Goal: Transaction & Acquisition: Purchase product/service

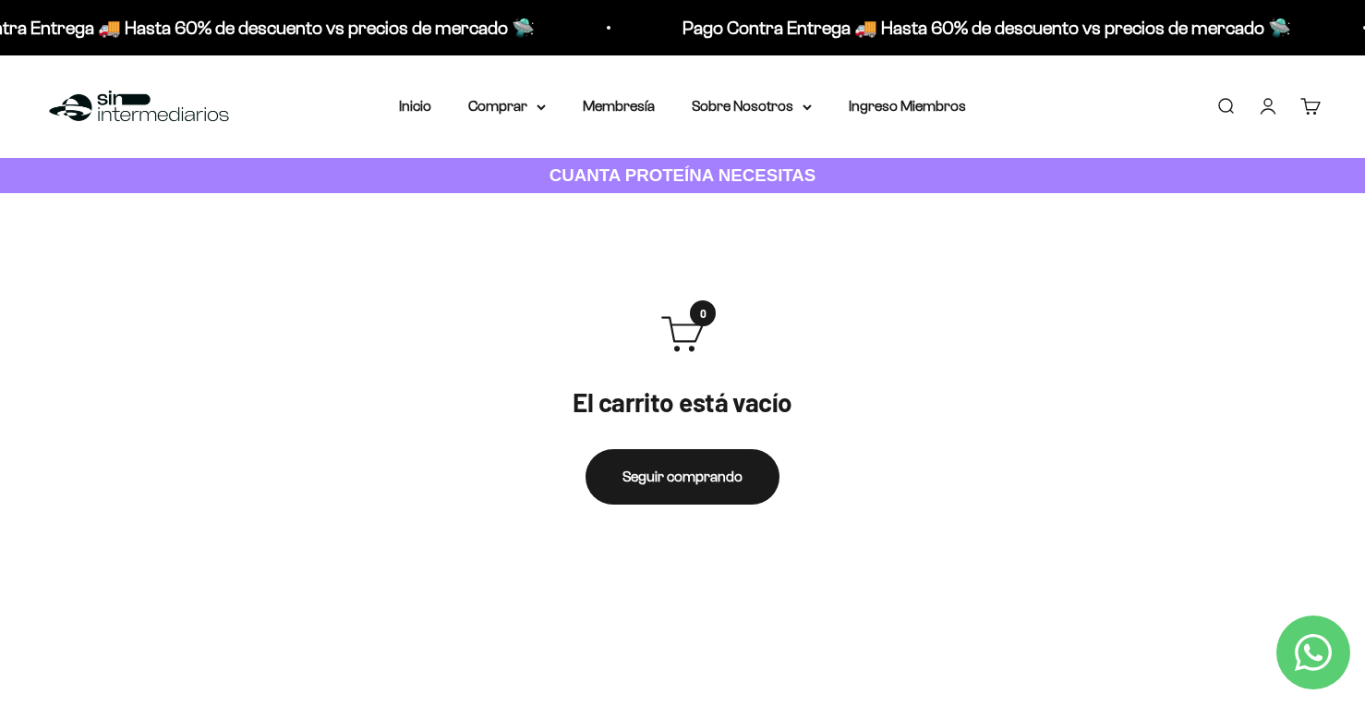
click at [1276, 105] on link "Iniciar sesión" at bounding box center [1268, 106] width 20 height 20
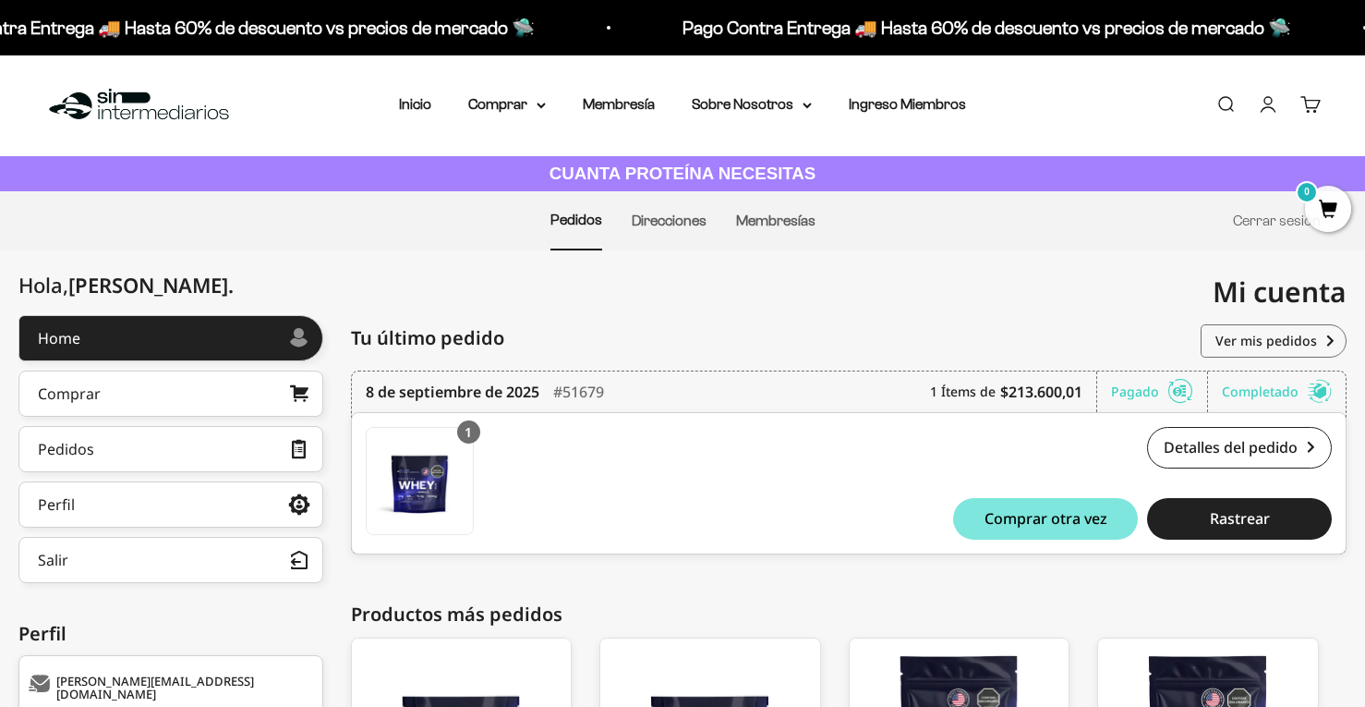
scroll to position [4, 0]
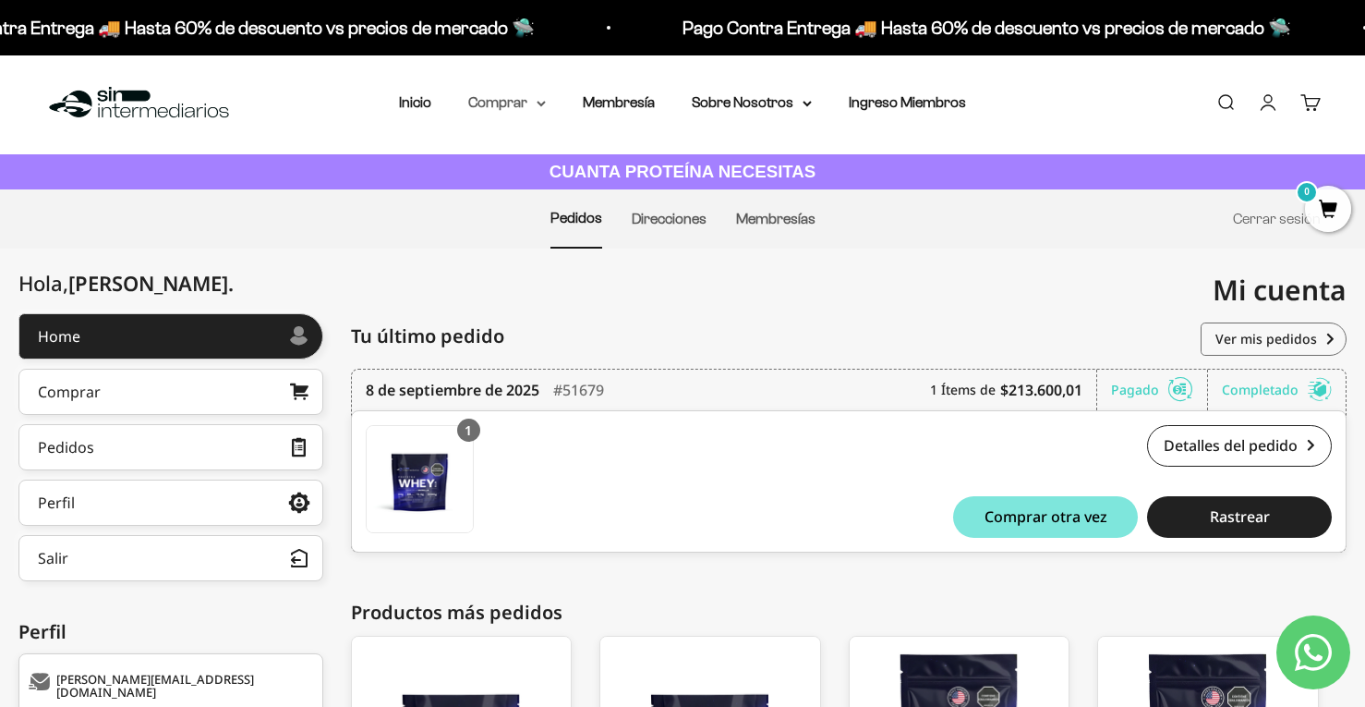
click at [524, 100] on summary "Comprar" at bounding box center [507, 103] width 78 height 24
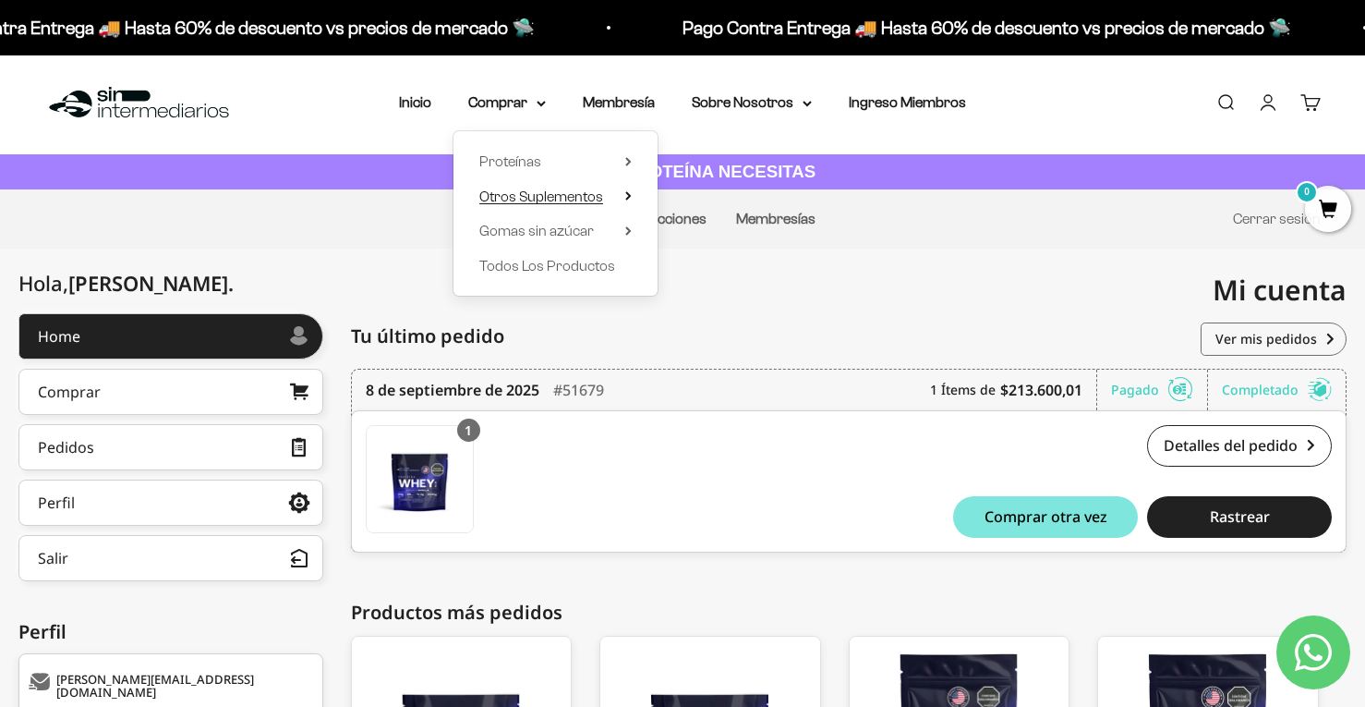
click at [562, 203] on span "Otros Suplementos" at bounding box center [541, 196] width 124 height 16
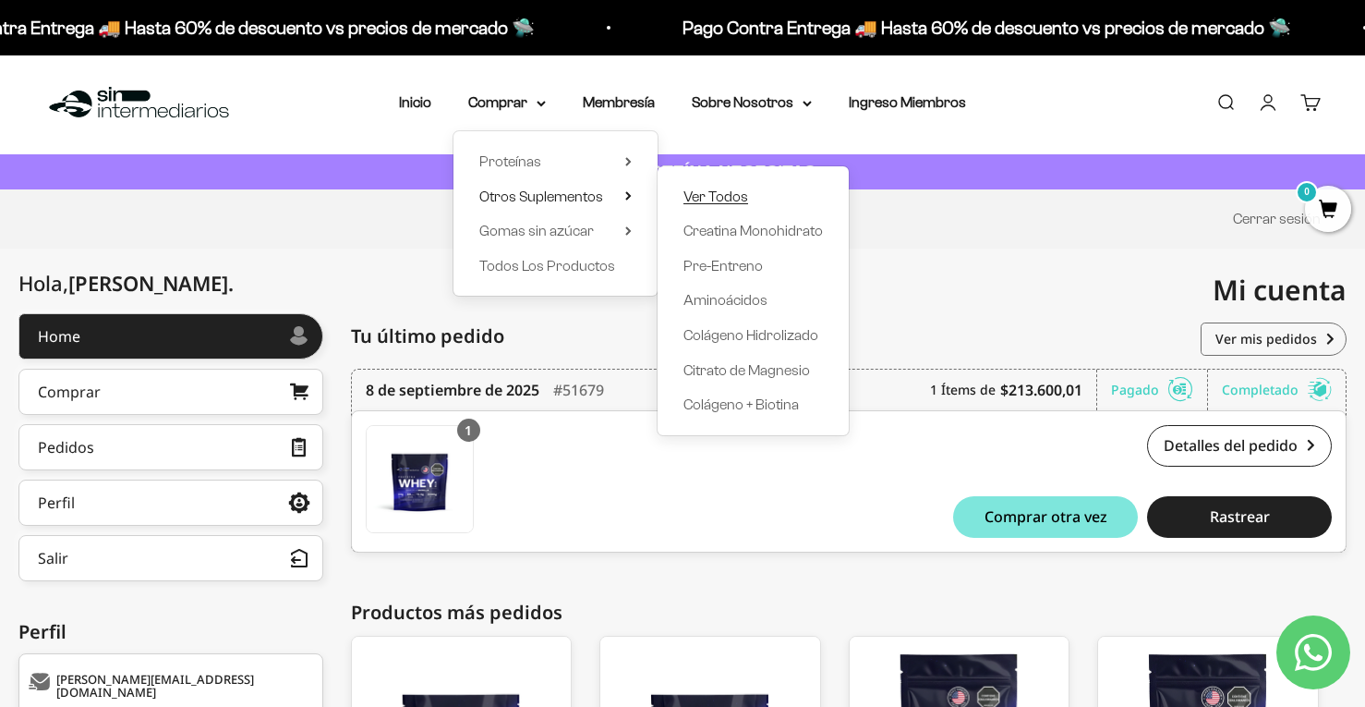
click at [704, 193] on span "Ver Todos" at bounding box center [715, 196] width 65 height 16
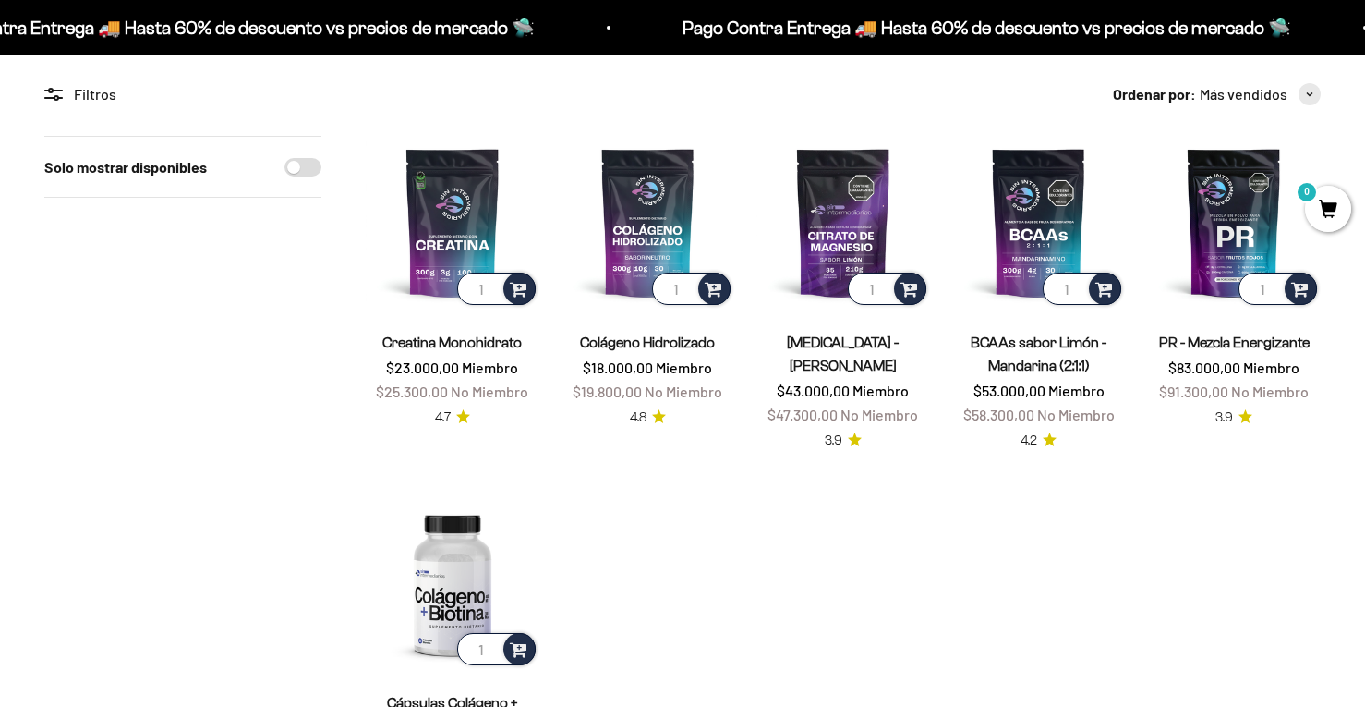
scroll to position [158, 0]
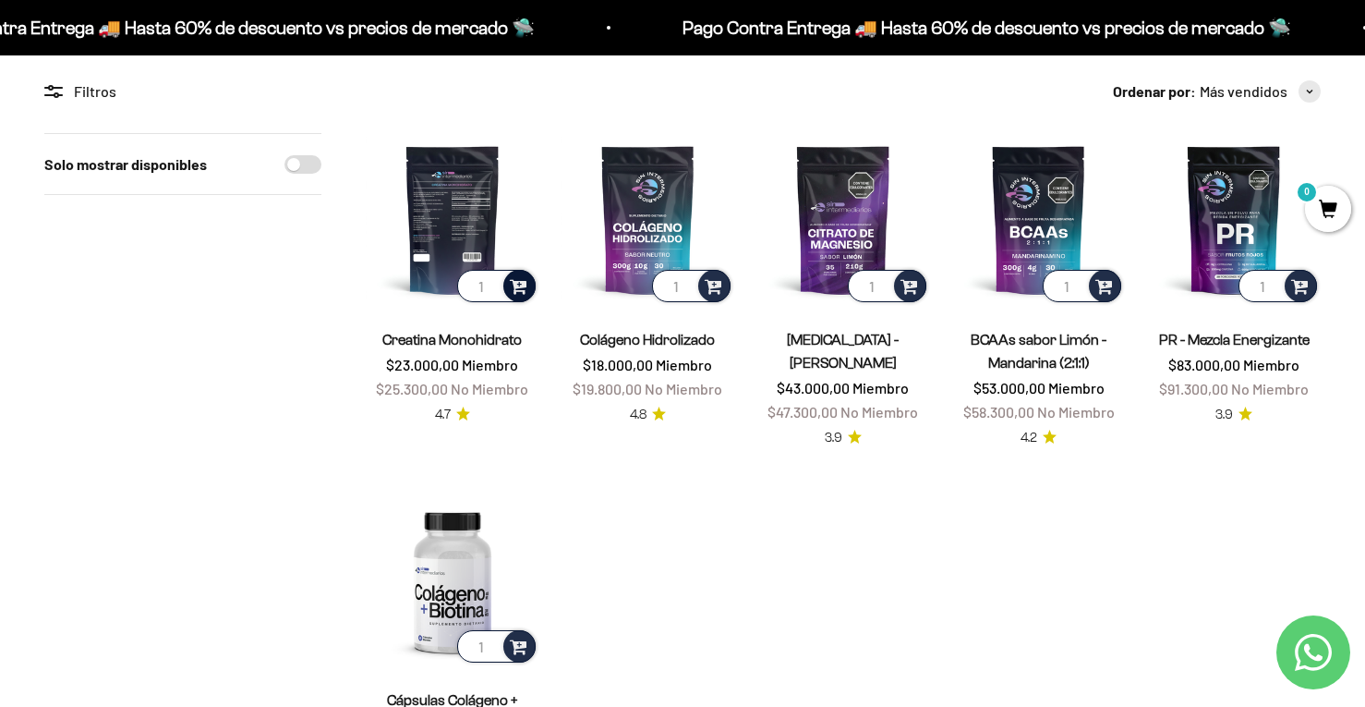
click at [515, 283] on span at bounding box center [519, 284] width 18 height 21
click at [462, 234] on span "300g" at bounding box center [454, 236] width 28 height 14
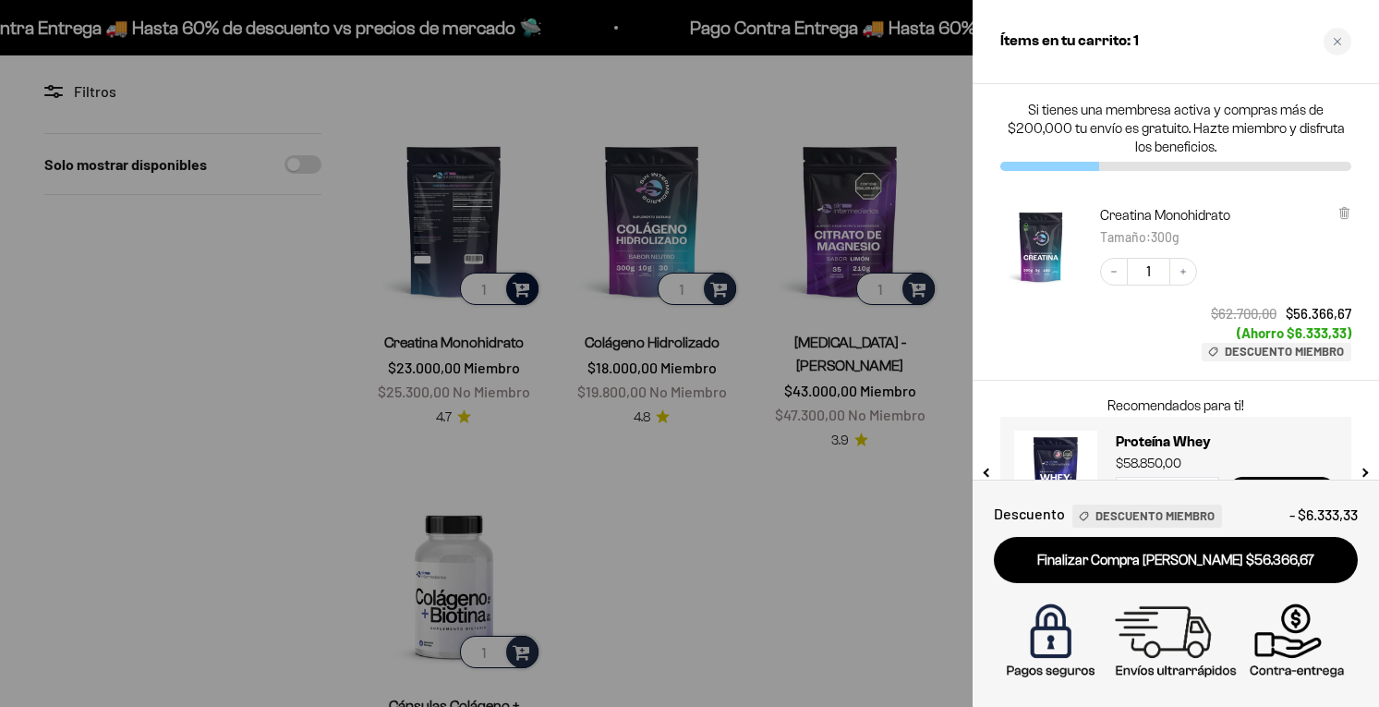
click at [809, 519] on div at bounding box center [689, 353] width 1379 height 707
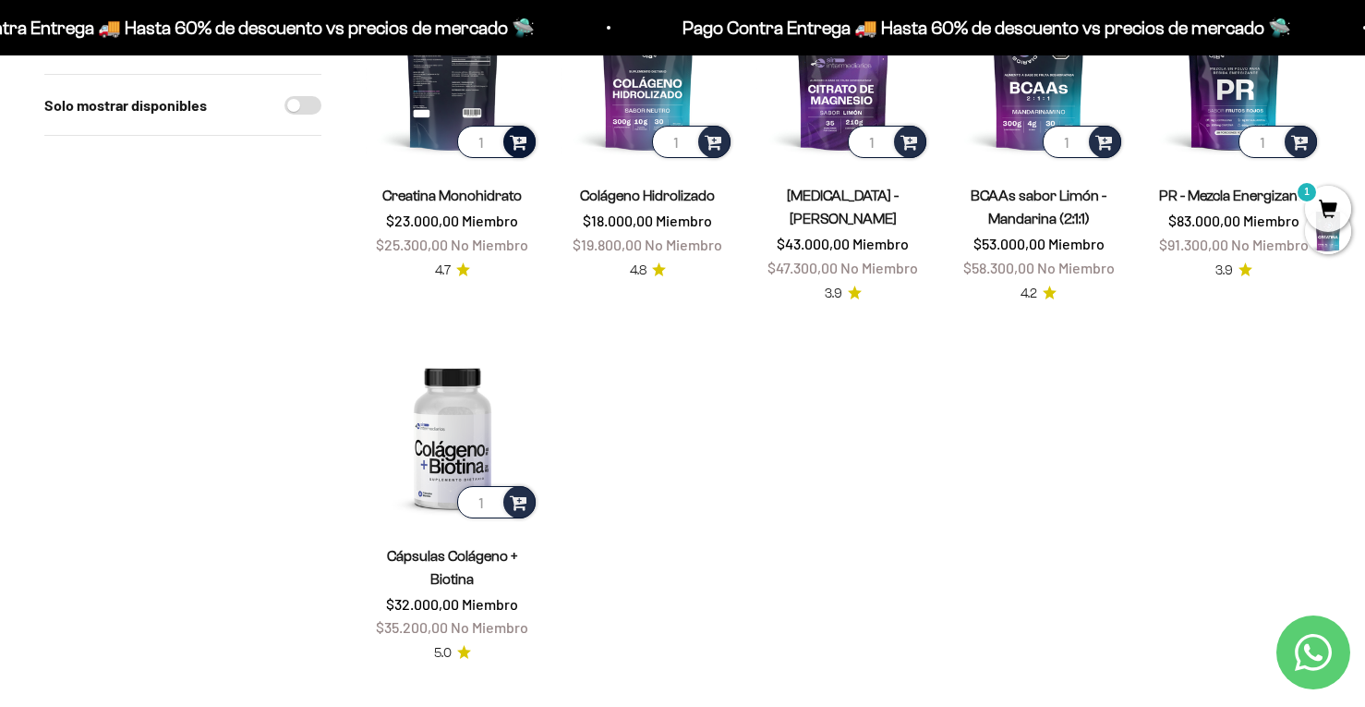
scroll to position [312, 0]
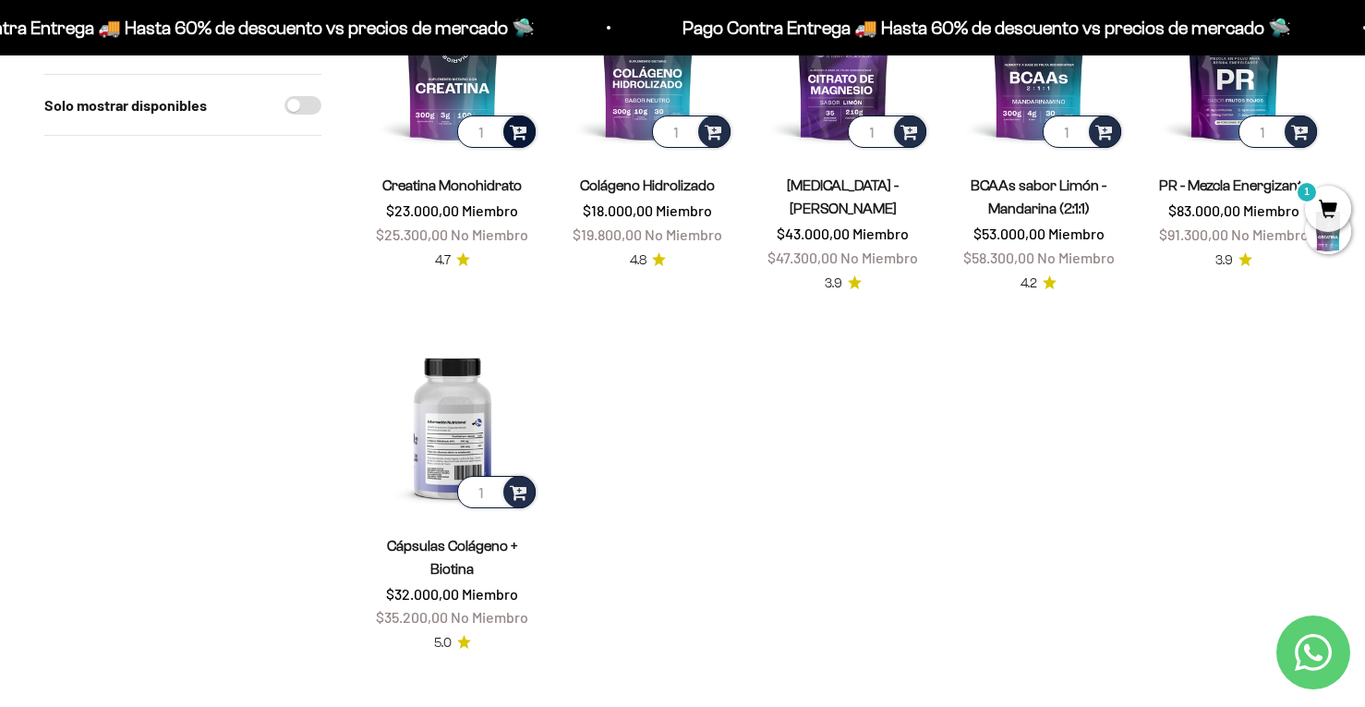
click at [459, 411] on img at bounding box center [453, 425] width 174 height 174
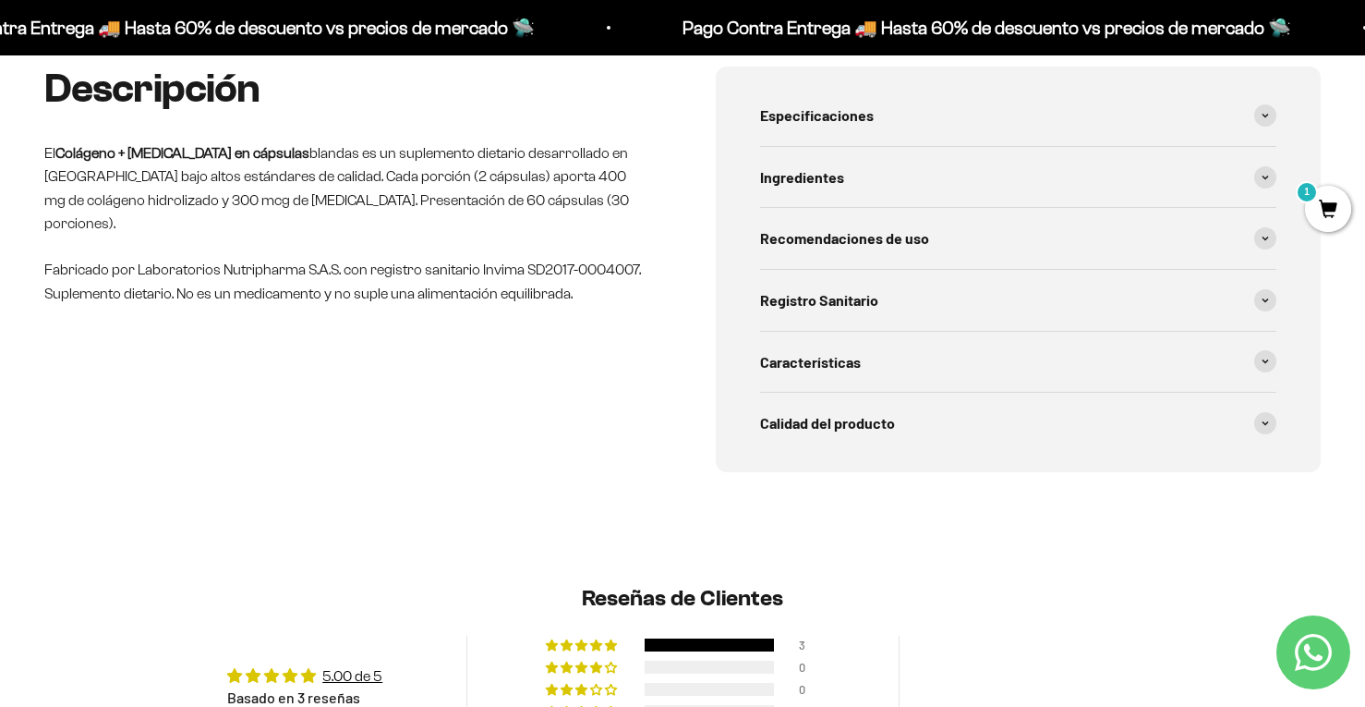
scroll to position [703, 0]
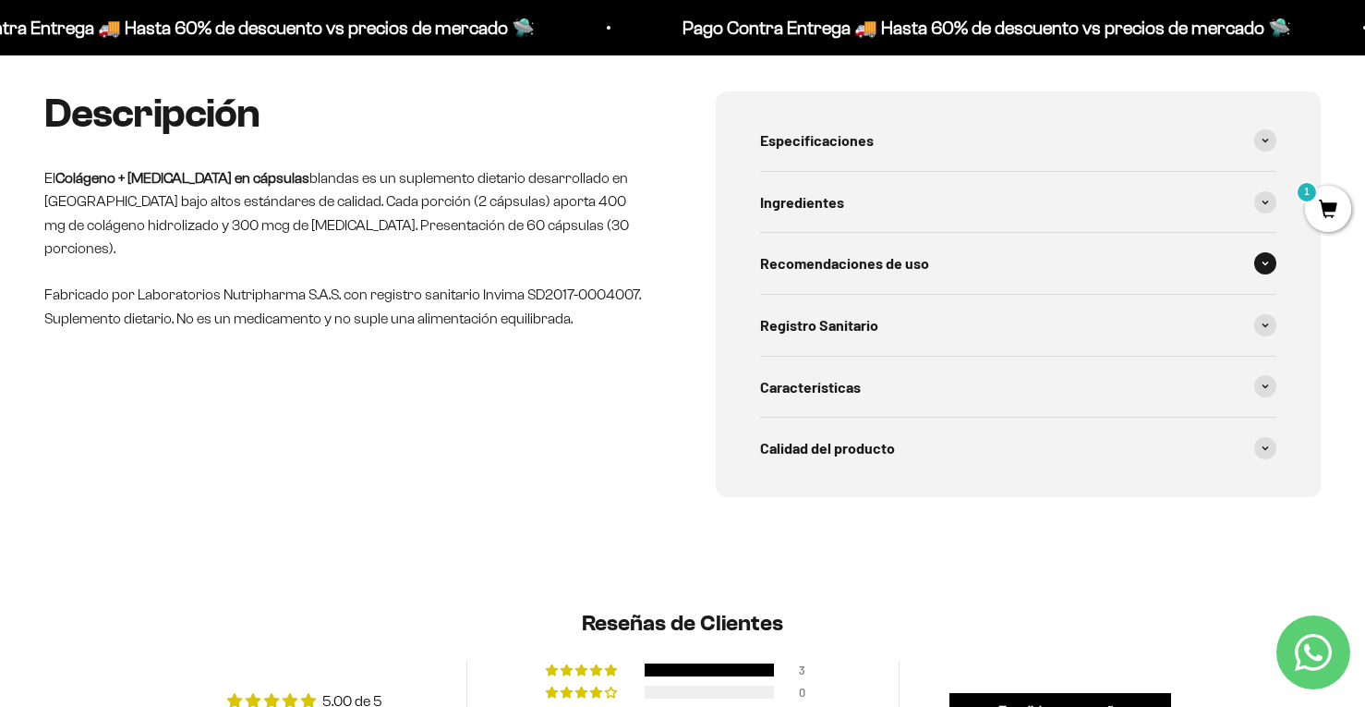
click at [963, 271] on div "Recomendaciones de uso" at bounding box center [1018, 263] width 516 height 61
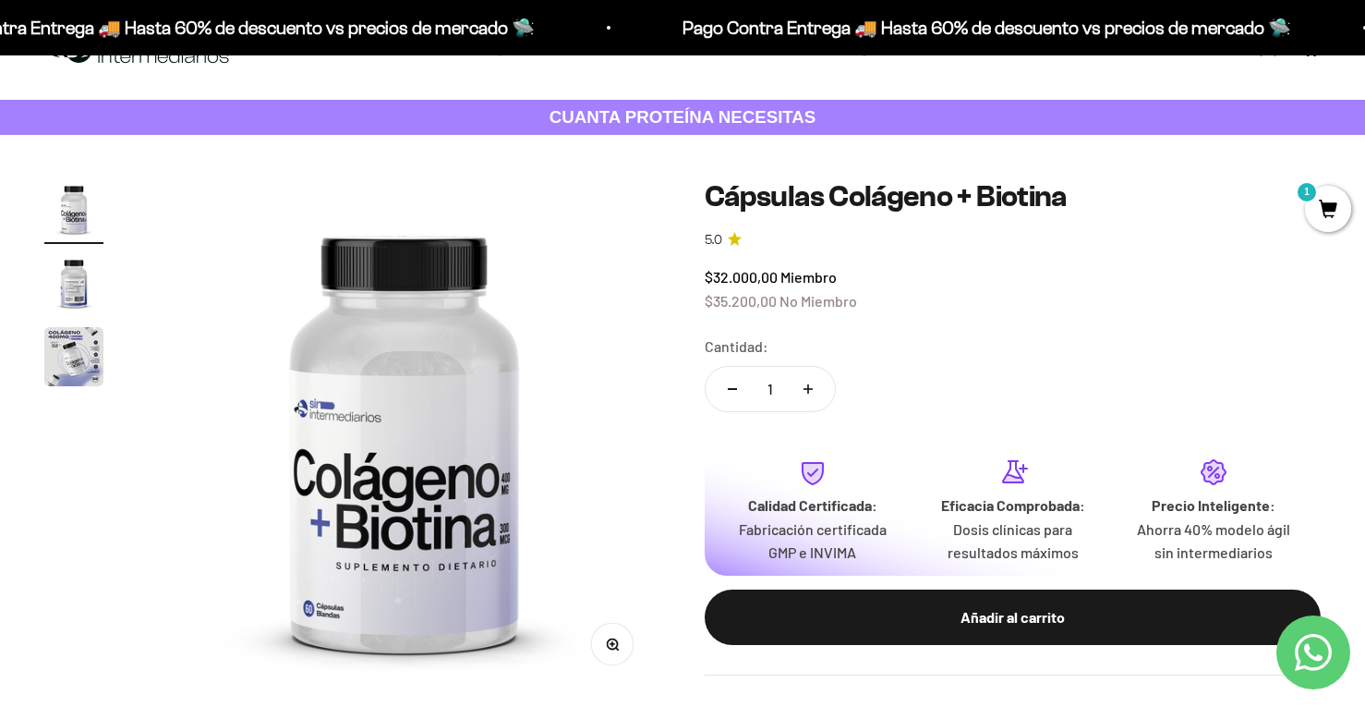
scroll to position [0, 0]
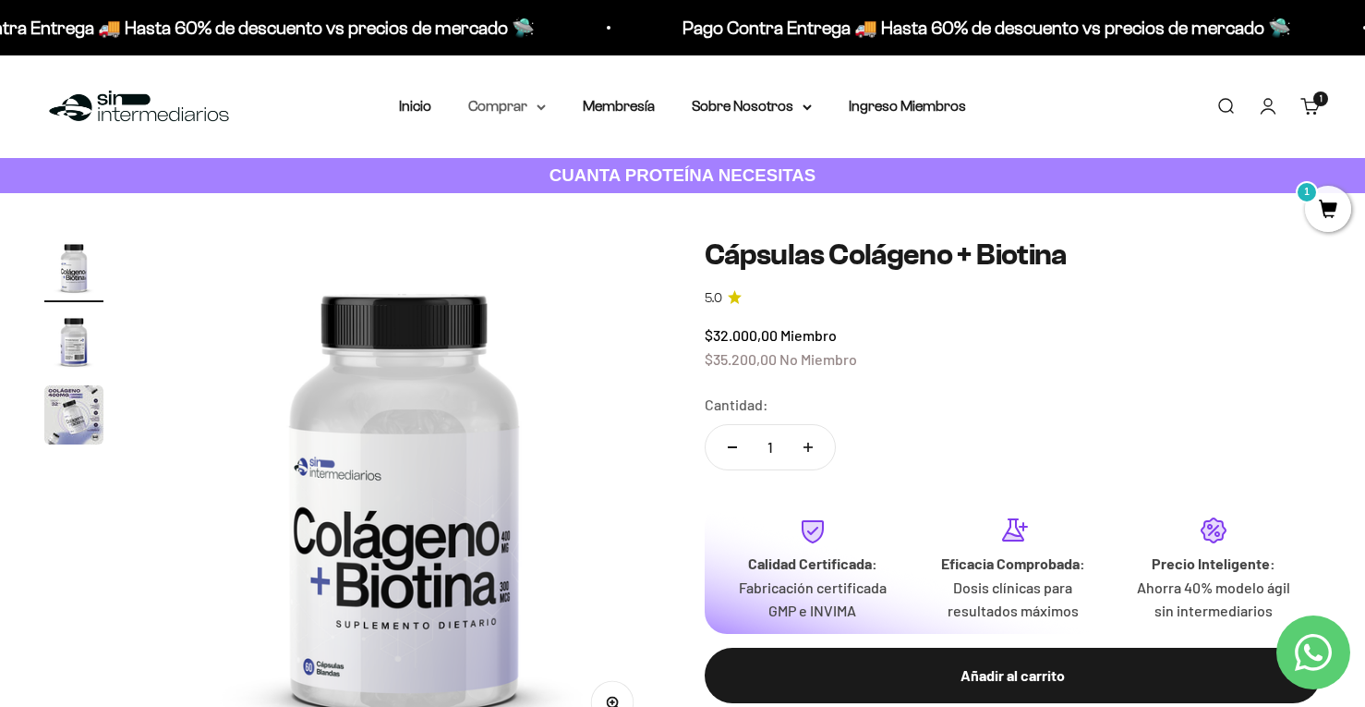
click at [544, 108] on icon at bounding box center [541, 107] width 9 height 6
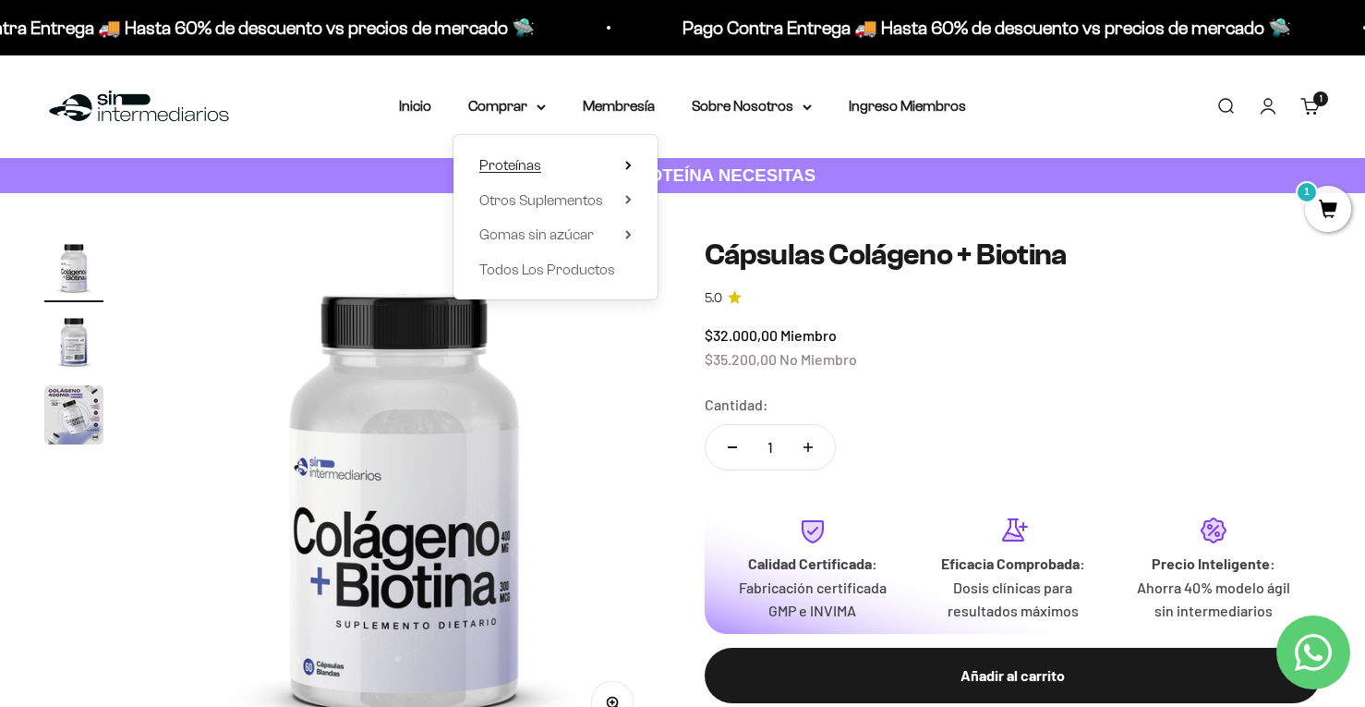
click at [529, 163] on span "Proteínas" at bounding box center [510, 165] width 62 height 16
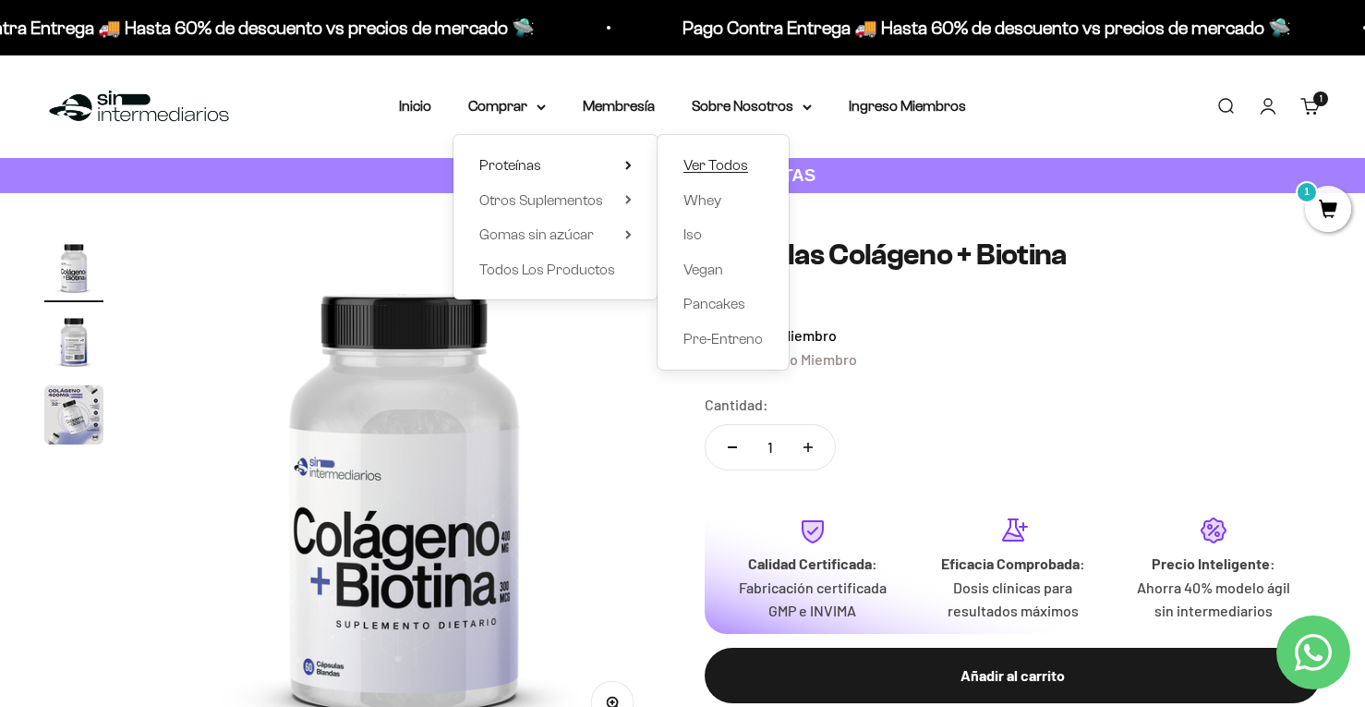
click at [708, 170] on span "Ver Todos" at bounding box center [715, 165] width 65 height 16
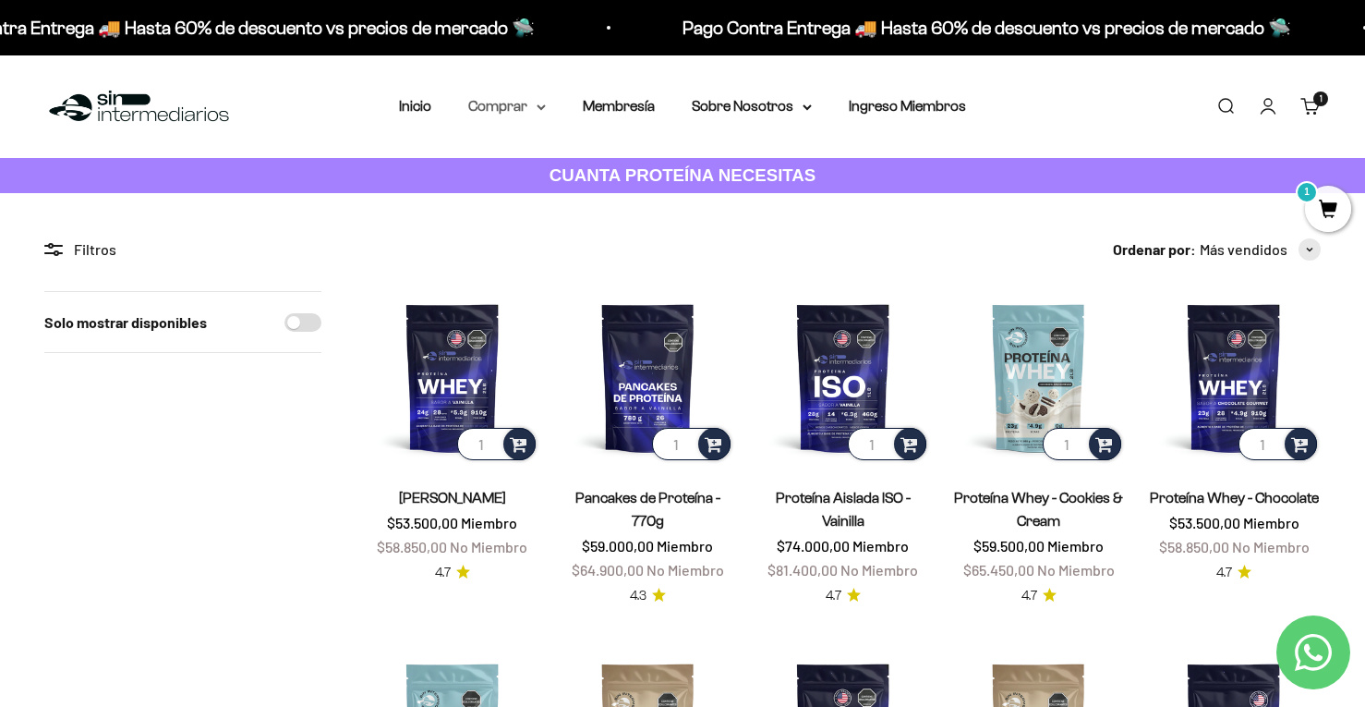
click at [517, 107] on summary "Comprar" at bounding box center [507, 106] width 78 height 24
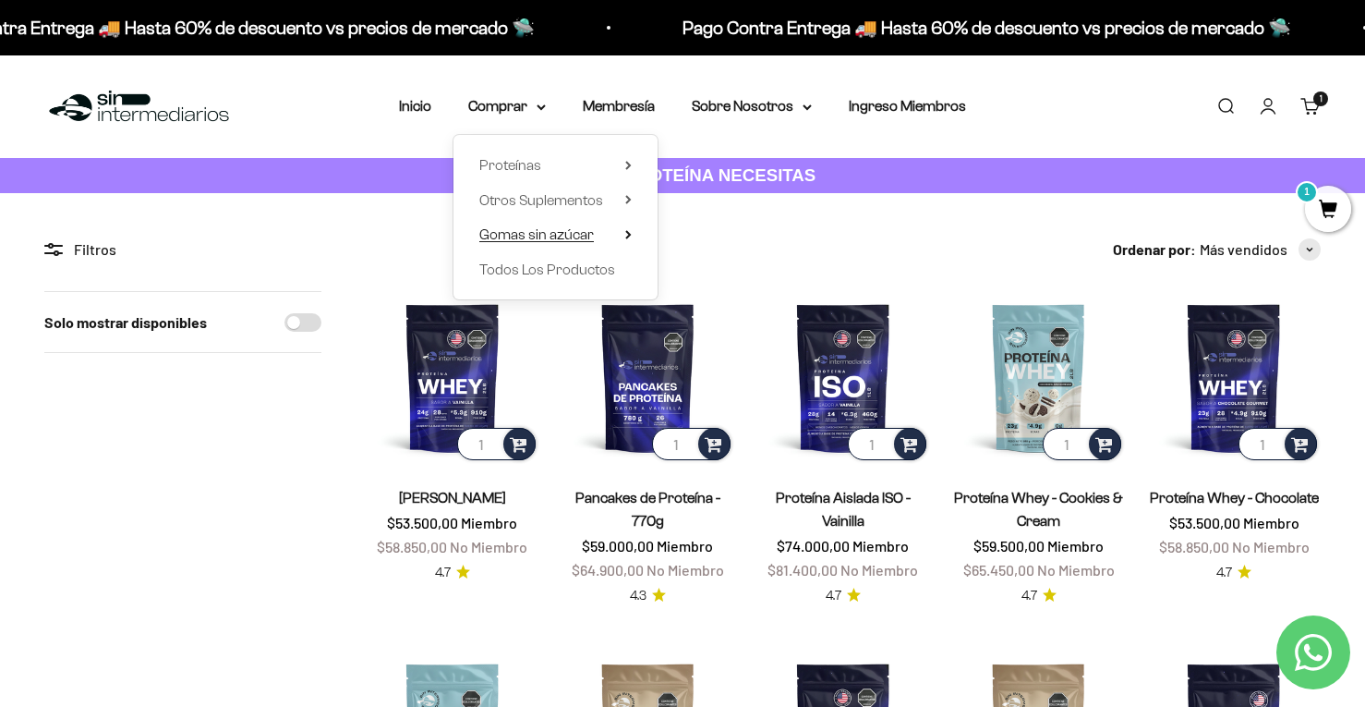
click at [562, 238] on span "Gomas sin azúcar" at bounding box center [536, 234] width 115 height 16
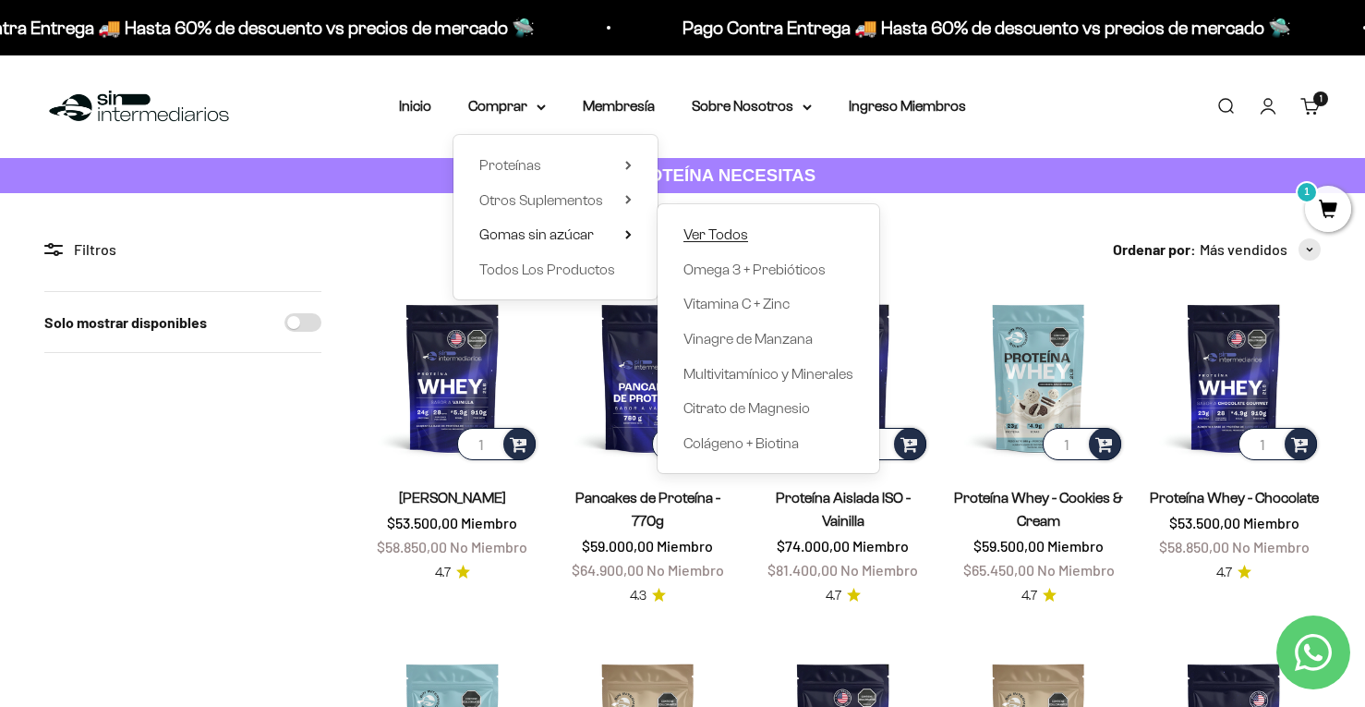
click at [692, 235] on span "Ver Todos" at bounding box center [715, 234] width 65 height 16
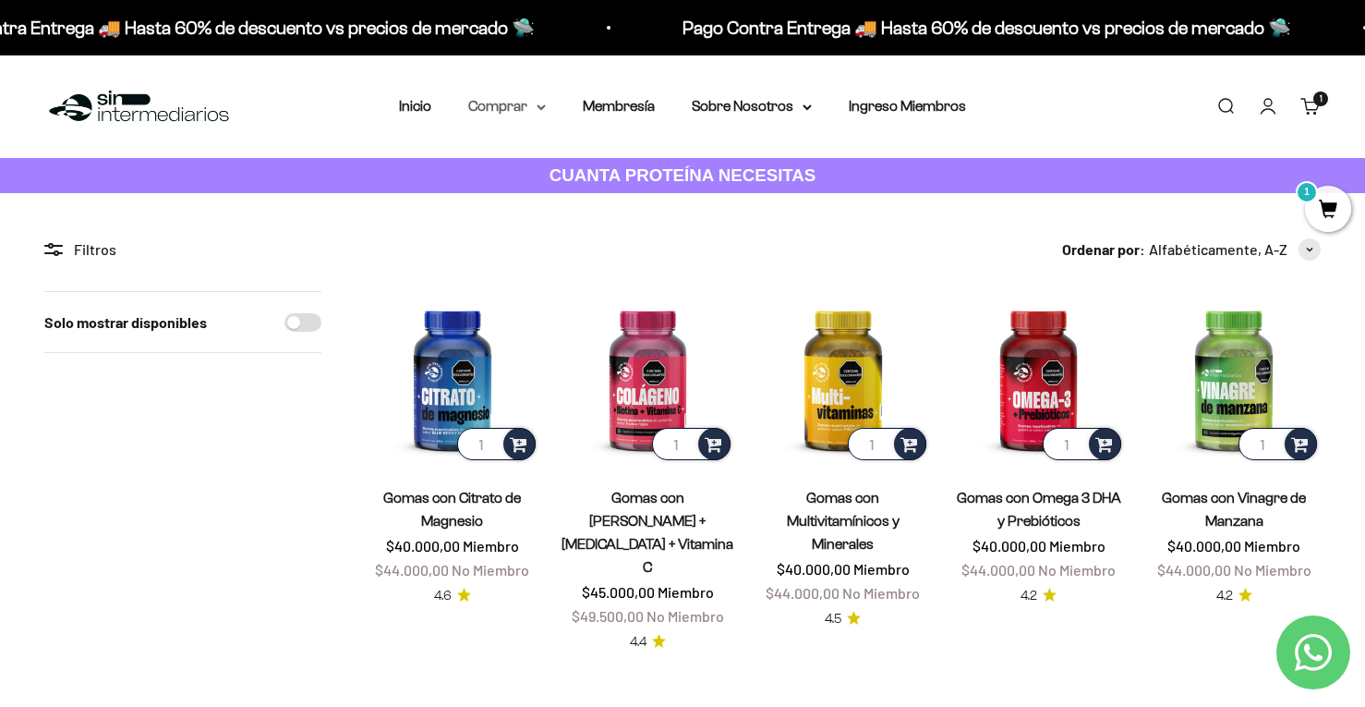
click at [535, 109] on summary "Comprar" at bounding box center [507, 106] width 78 height 24
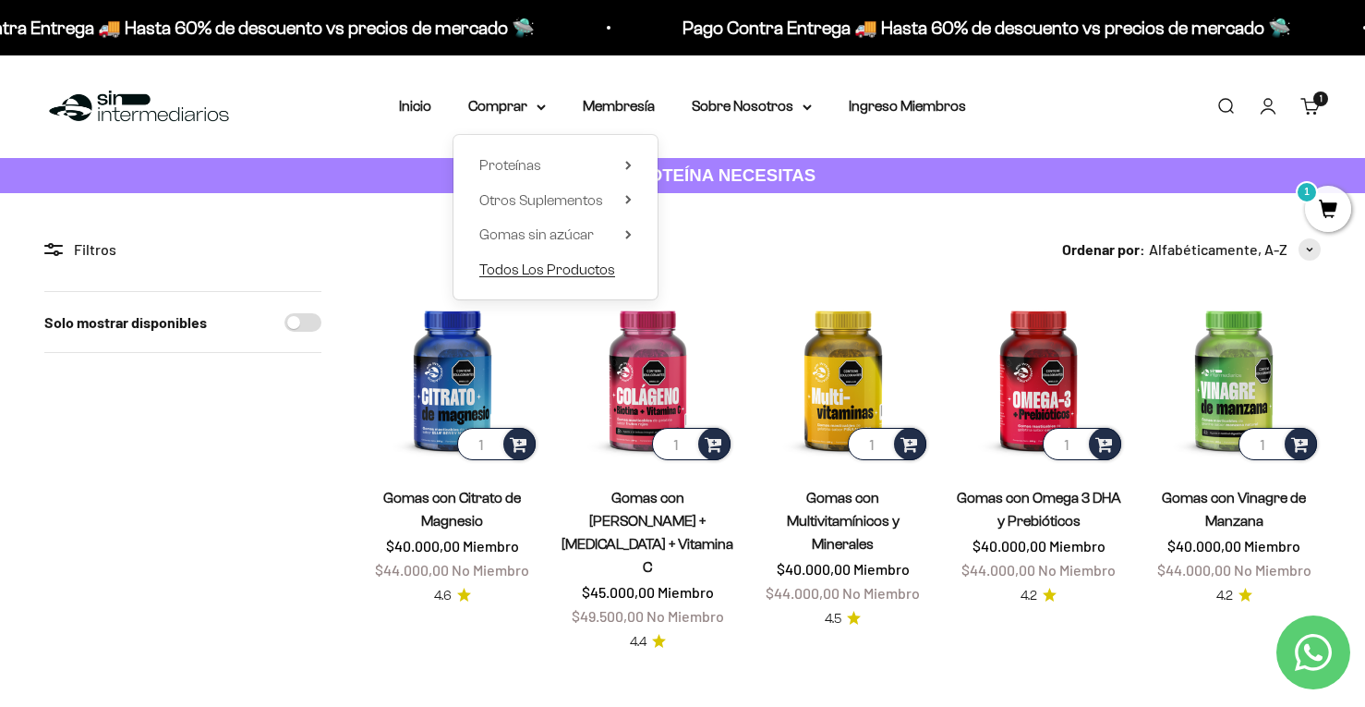
click at [531, 263] on span "Todos Los Productos" at bounding box center [547, 269] width 136 height 16
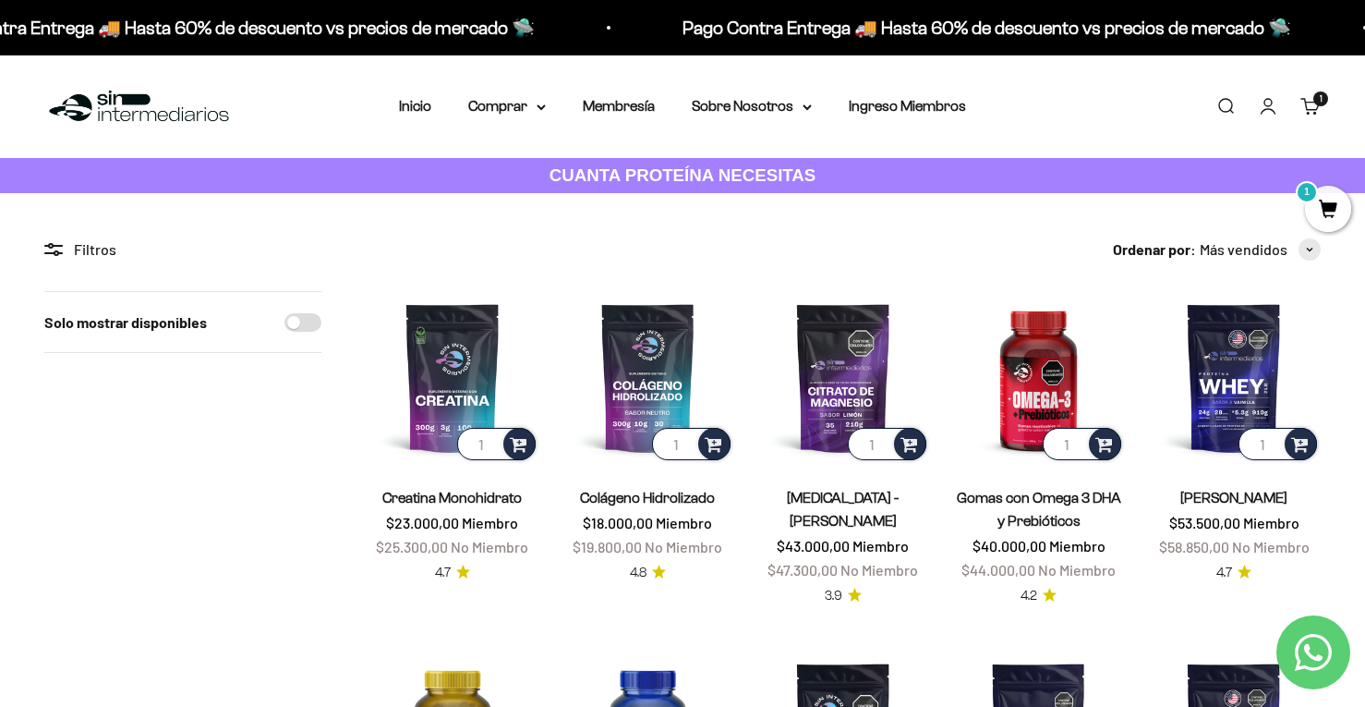
click at [1332, 204] on span "1" at bounding box center [1328, 209] width 46 height 46
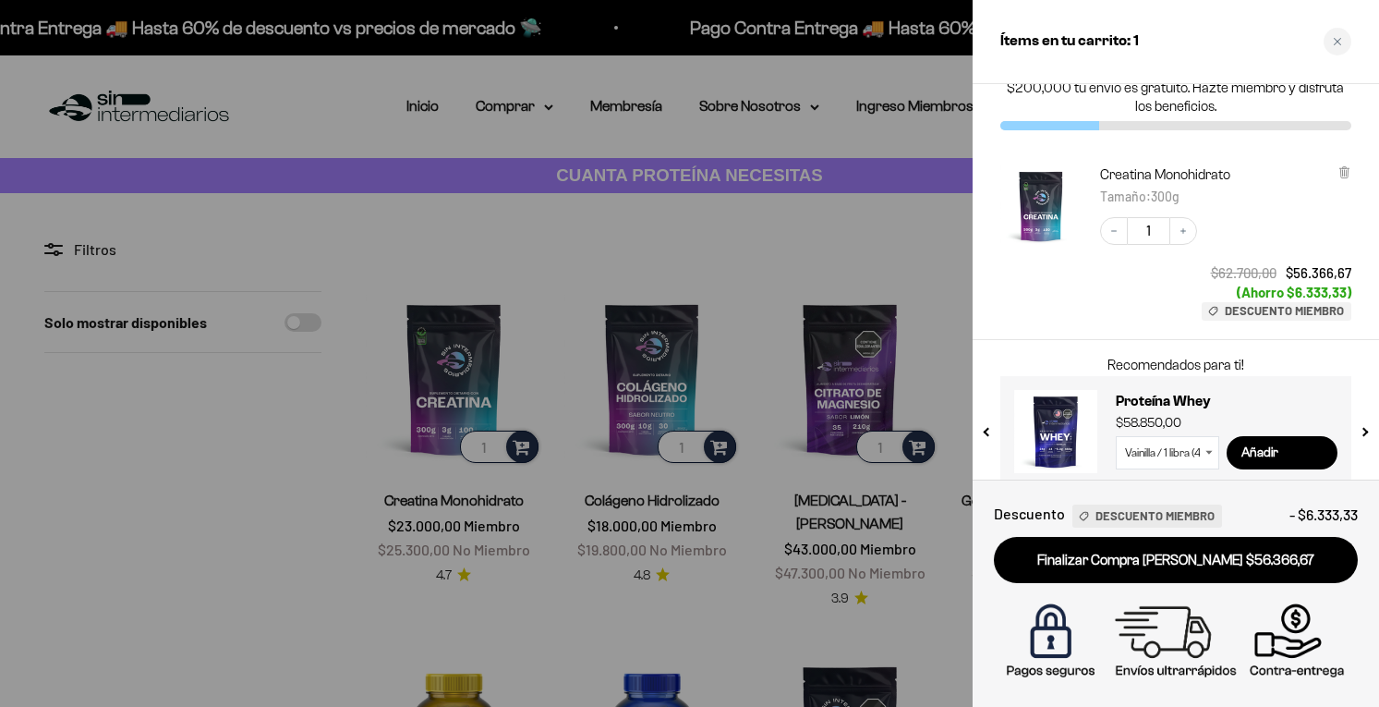
scroll to position [61, 0]
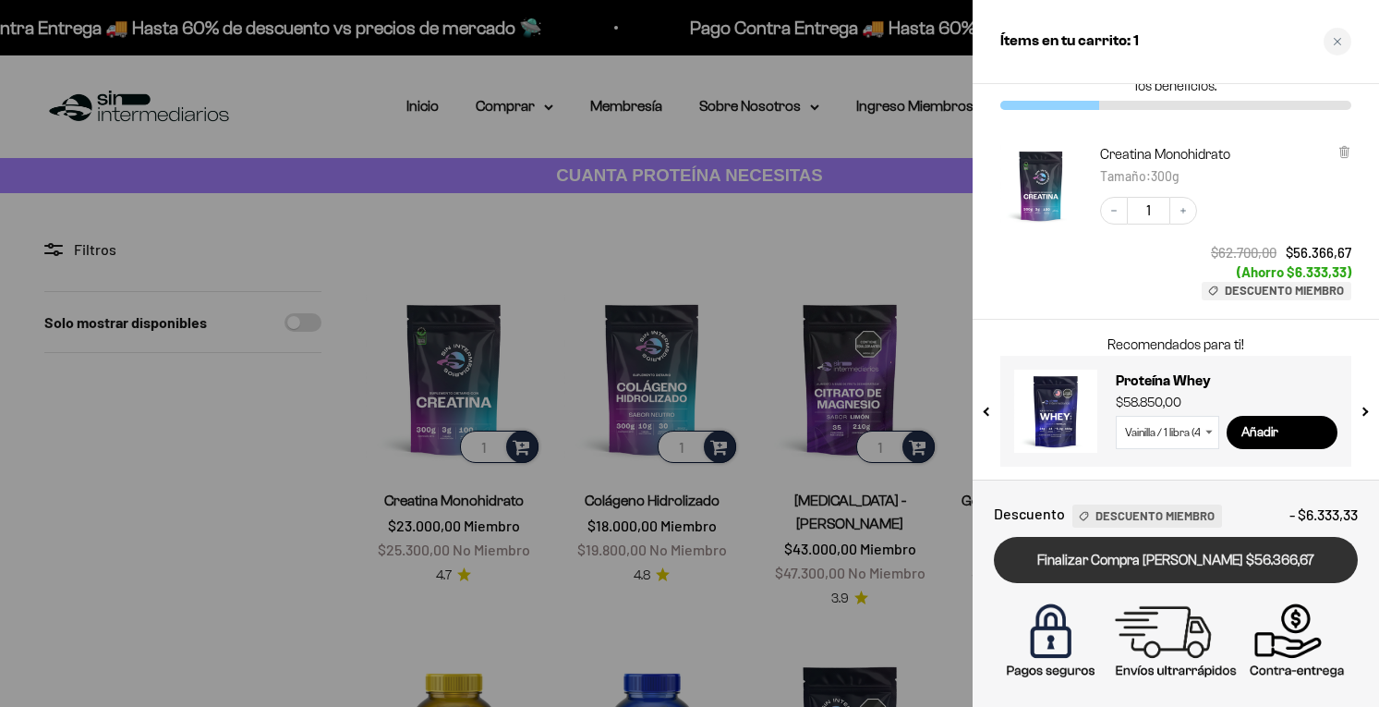
click at [1132, 571] on link "Finalizar Compra [PERSON_NAME] $56.366,67" at bounding box center [1176, 560] width 364 height 47
